Goal: Task Accomplishment & Management: Manage account settings

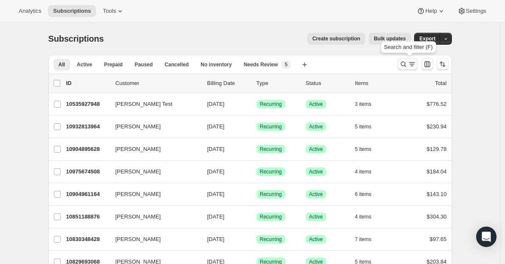
click at [405, 67] on icon "Search and filter results" at bounding box center [403, 64] width 8 height 8
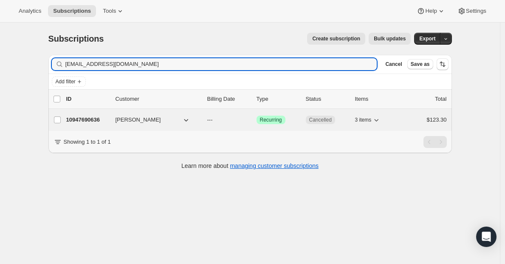
type input "[EMAIL_ADDRESS][DOMAIN_NAME]"
click at [87, 117] on p "10947690636" at bounding box center [87, 119] width 42 height 8
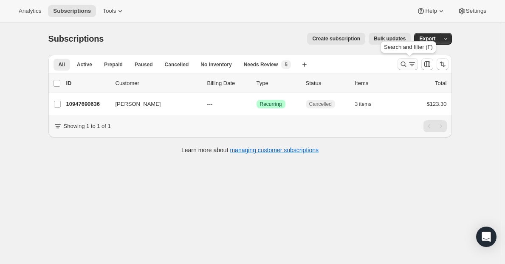
click at [405, 64] on icon "Search and filter results" at bounding box center [403, 64] width 8 height 8
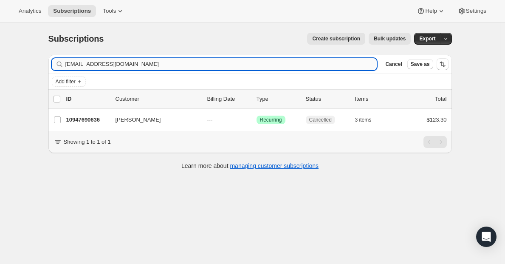
click at [194, 66] on input "[EMAIL_ADDRESS][DOMAIN_NAME]" at bounding box center [221, 64] width 312 height 12
type input "[EMAIL_ADDRESS][DOMAIN_NAME]"
click at [95, 124] on div "10988519564 [PERSON_NAME] --- Success Recurring Cancelled 5 items $127.62" at bounding box center [256, 120] width 380 height 12
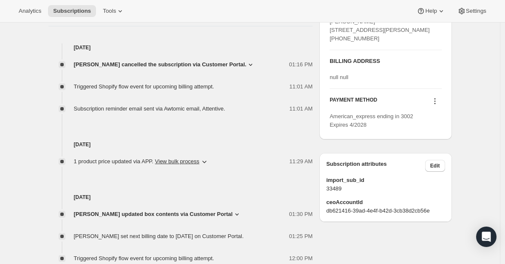
scroll to position [316, 0]
click at [146, 66] on span "[PERSON_NAME] cancelled the subscription via Customer Portal." at bounding box center [160, 63] width 173 height 8
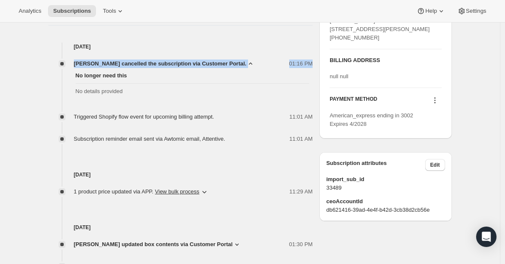
copy div "[PERSON_NAME] cancelled the subscription via Customer Portal. 01:16 PM"
drag, startPoint x: 73, startPoint y: 61, endPoint x: 180, endPoint y: 82, distance: 109.1
click at [180, 82] on div "[PERSON_NAME] cancelled the subscription via Customer Portal. 01:16 PM No longe…" at bounding box center [180, 78] width 264 height 39
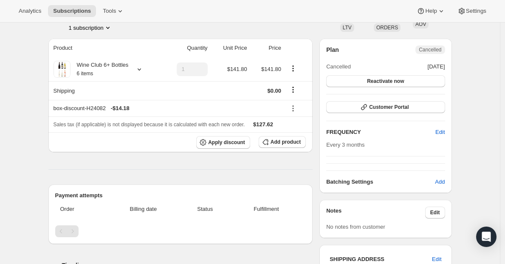
scroll to position [0, 0]
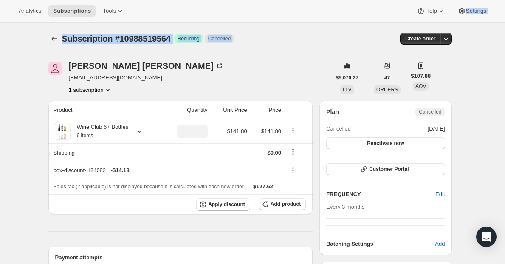
drag, startPoint x: 509, startPoint y: 54, endPoint x: 509, endPoint y: -2, distance: 56.5
click at [504, 0] on html "Analytics Subscriptions Tools Help Settings Skip to content Subscription #10988…" at bounding box center [252, 132] width 505 height 264
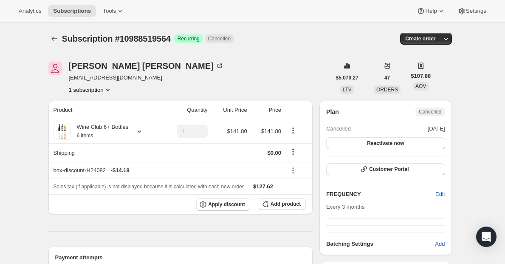
click at [209, 68] on div "[PERSON_NAME] [EMAIL_ADDRESS][DOMAIN_NAME] 1 subscription" at bounding box center [189, 78] width 282 height 32
